Goal: Information Seeking & Learning: Find specific fact

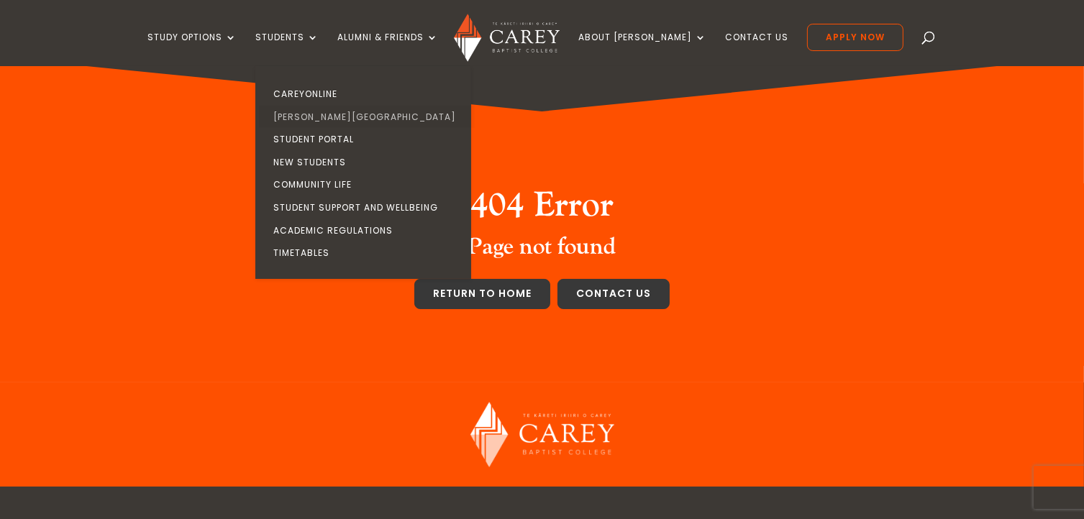
click at [336, 113] on link "[PERSON_NAME][GEOGRAPHIC_DATA]" at bounding box center [367, 117] width 216 height 23
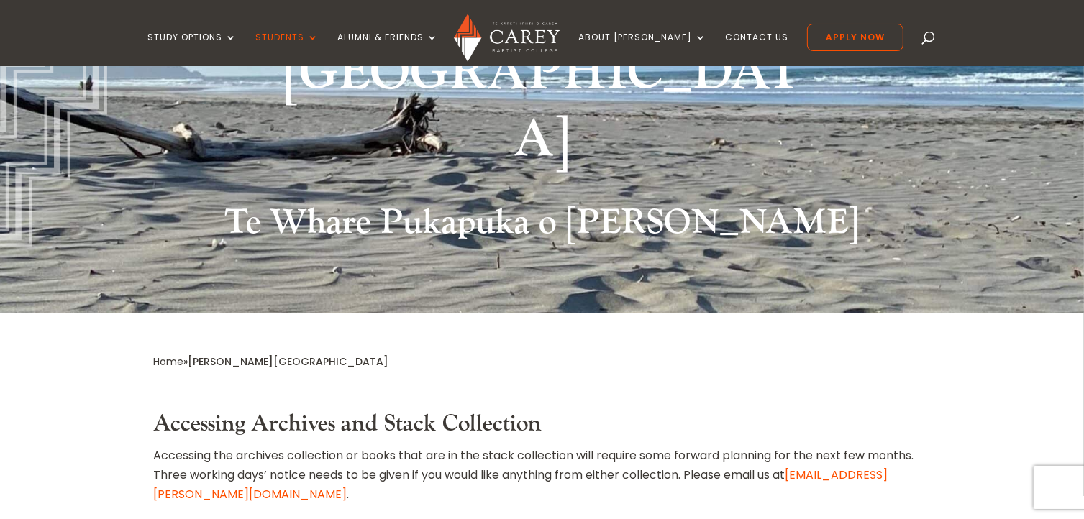
scroll to position [431, 0]
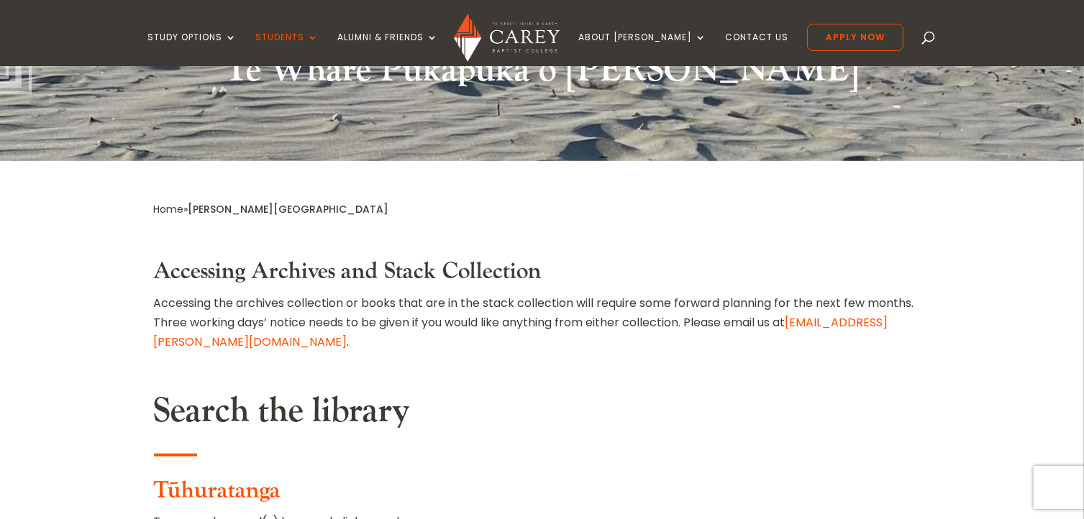
paste input "**********"
type input "**********"
